Goal: Navigation & Orientation: Understand site structure

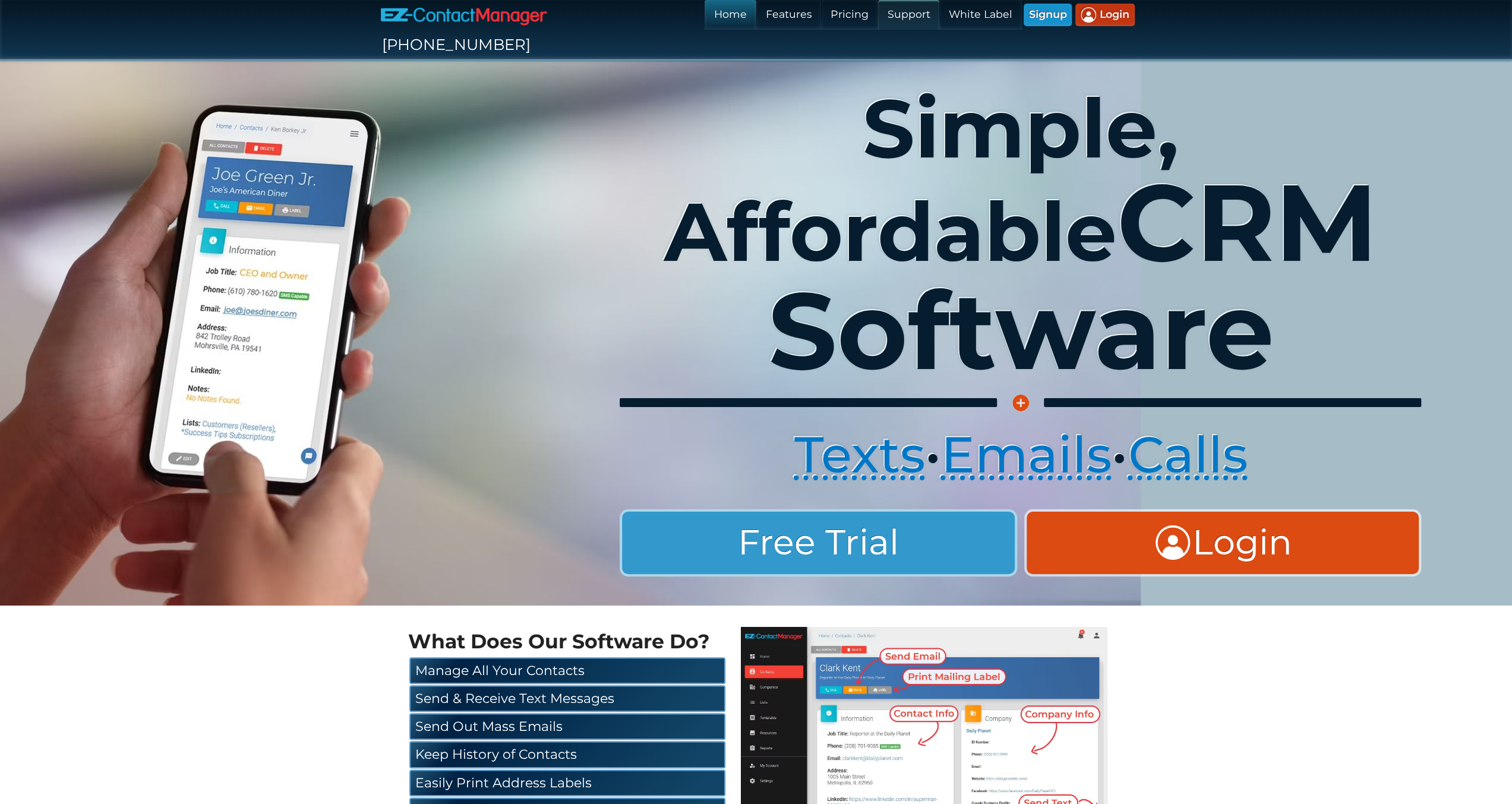
click at [878, 18] on link "Support" at bounding box center [909, 14] width 61 height 30
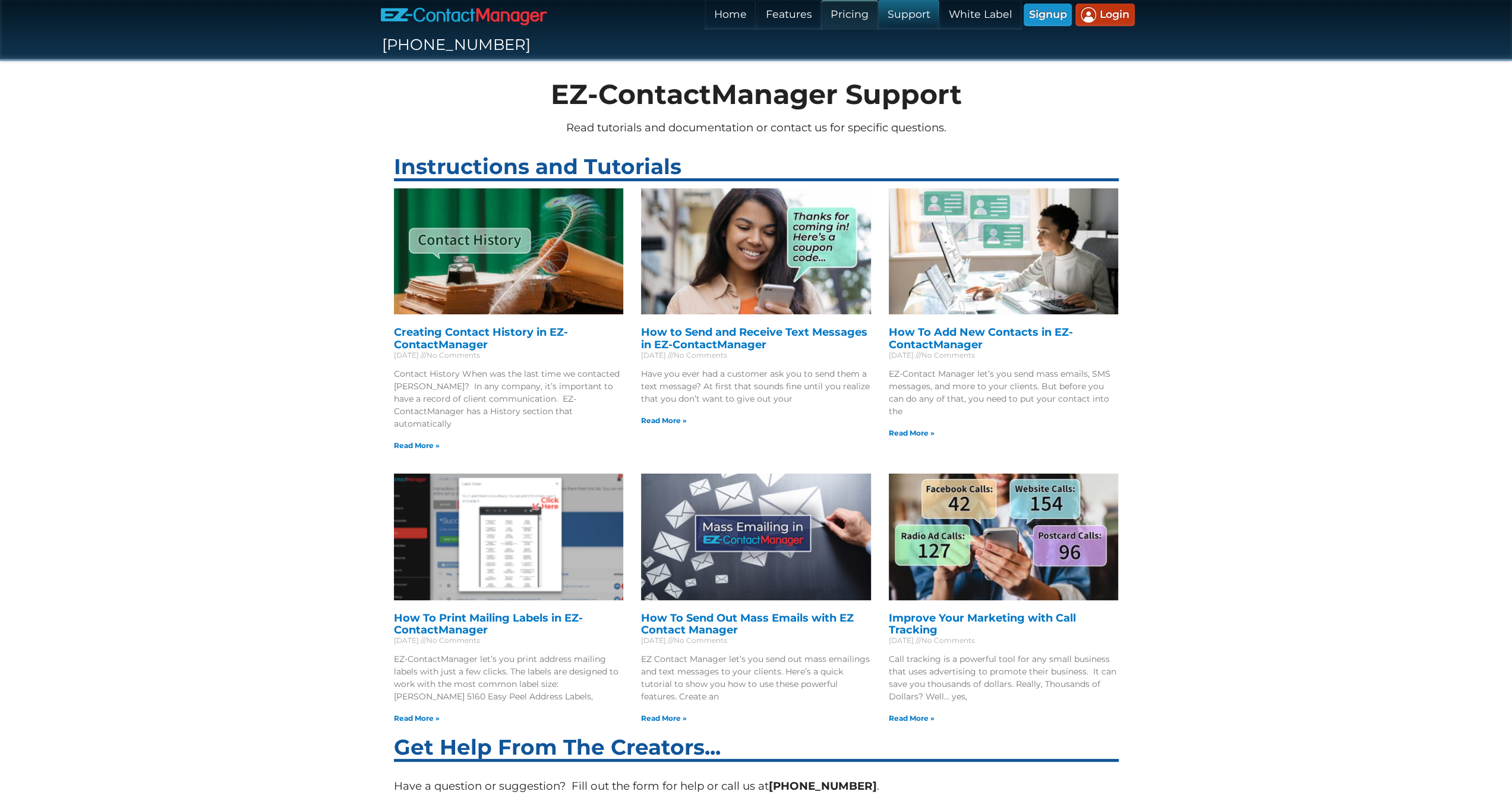
click at [821, 16] on link "Pricing" at bounding box center [849, 14] width 57 height 30
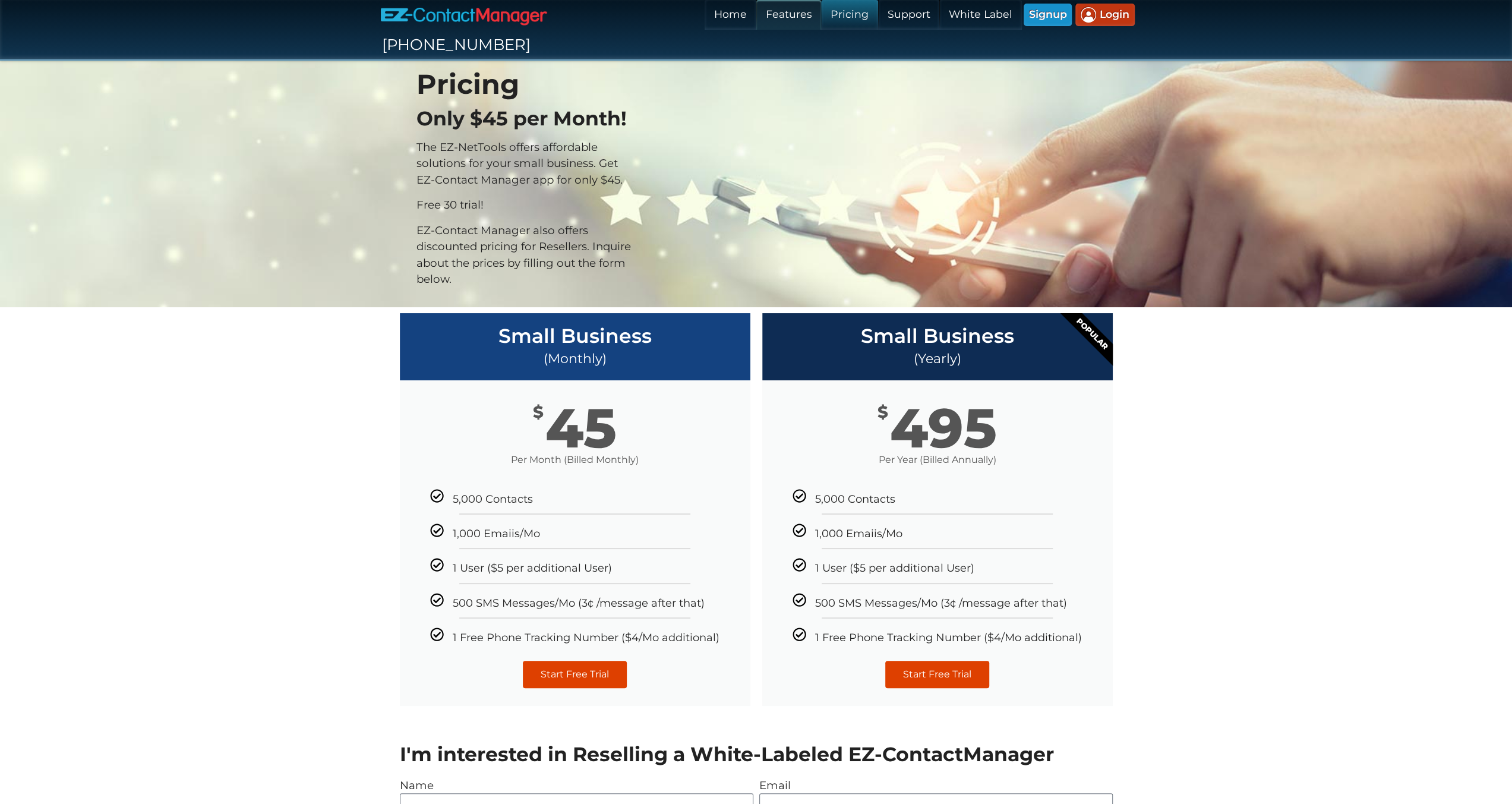
click at [756, 20] on link "Features" at bounding box center [788, 14] width 65 height 30
click at [705, 18] on link "Home" at bounding box center [730, 14] width 51 height 30
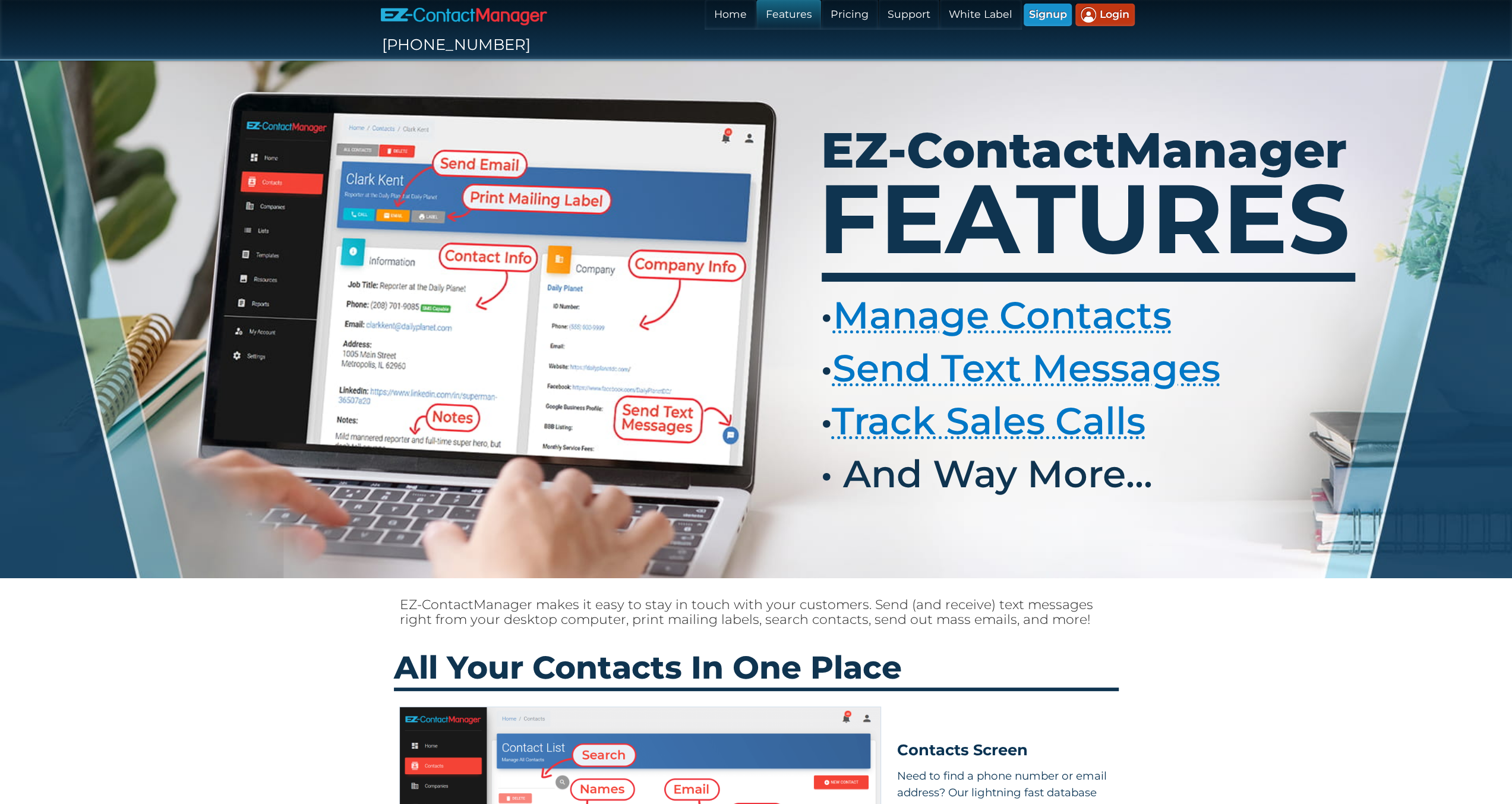
click at [518, 21] on img at bounding box center [464, 15] width 166 height 19
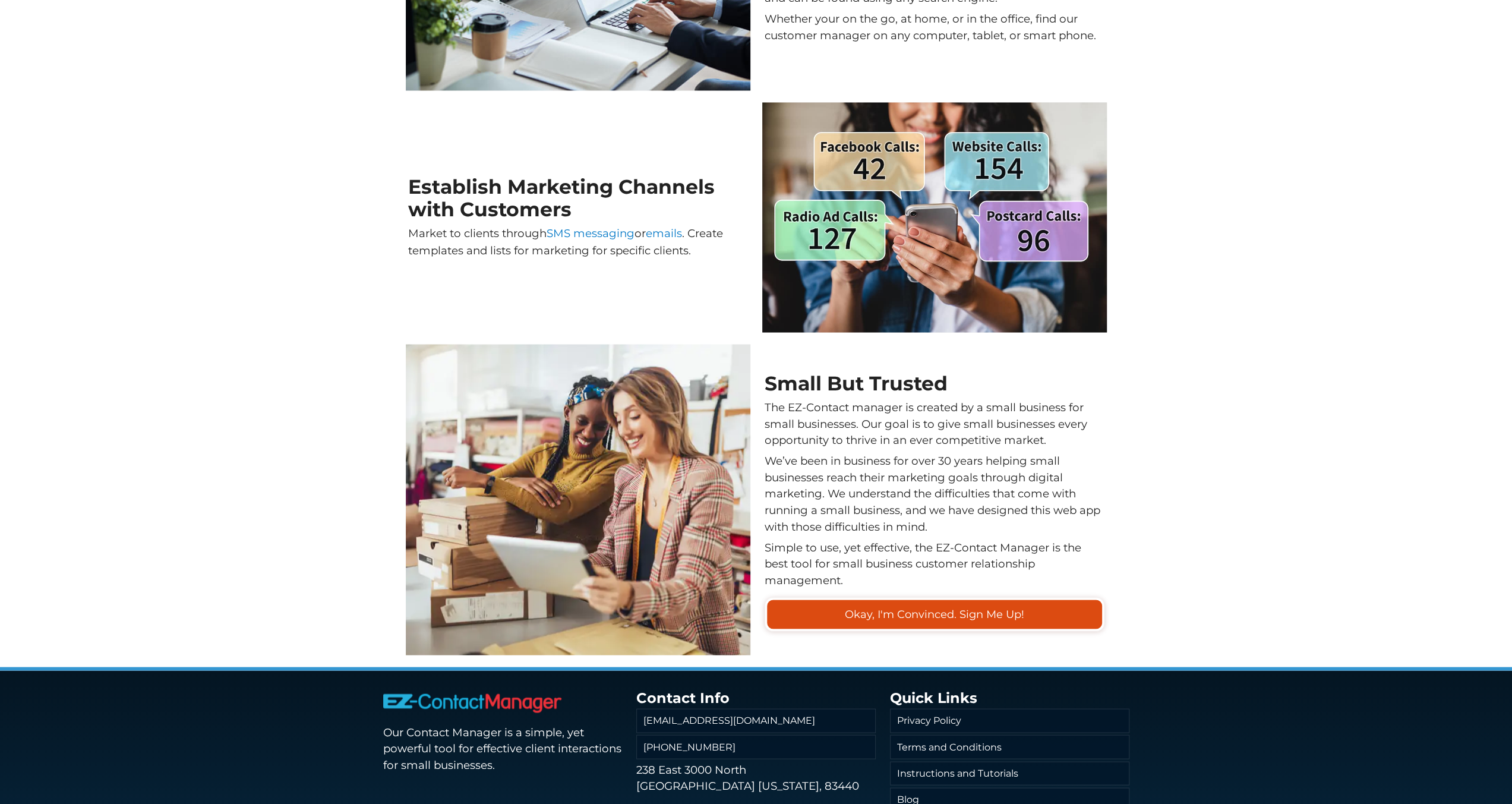
scroll to position [2057, 0]
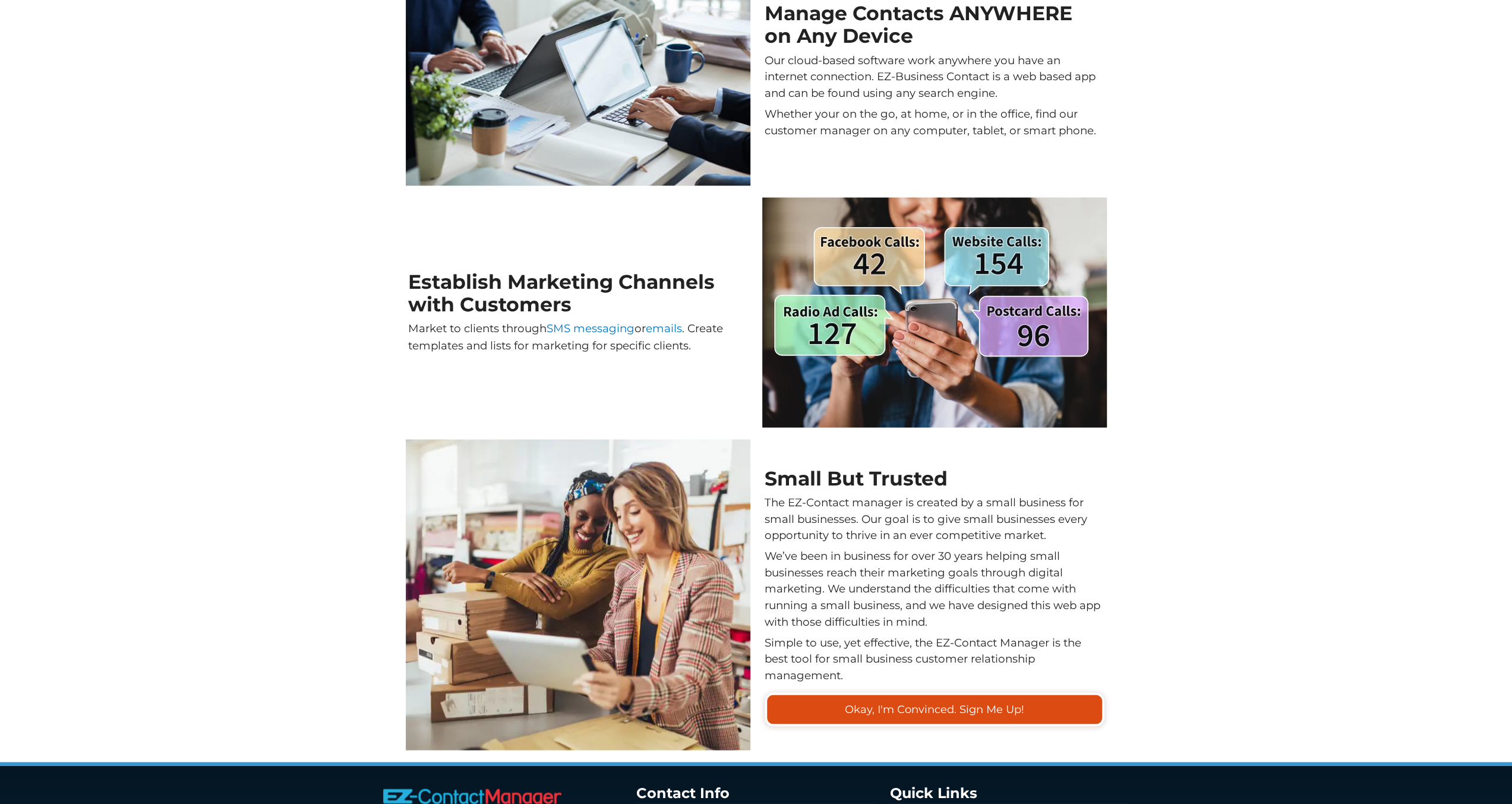
scroll to position [2057, 0]
